Goal: Task Accomplishment & Management: Manage account settings

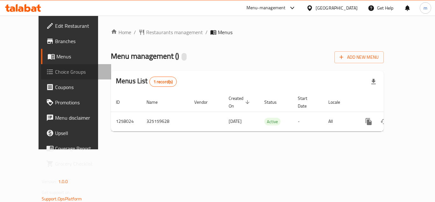
click at [55, 72] on span "Choice Groups" at bounding box center [80, 72] width 51 height 8
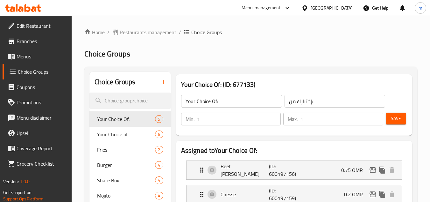
click at [347, 6] on div "[GEOGRAPHIC_DATA]" at bounding box center [332, 7] width 42 height 7
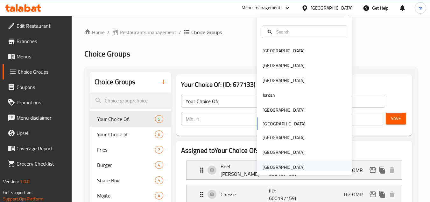
click at [290, 164] on div "[GEOGRAPHIC_DATA]" at bounding box center [284, 166] width 42 height 7
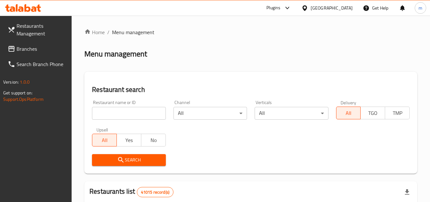
click at [34, 53] on link "Branches" at bounding box center [37, 48] width 69 height 15
